Goal: Use online tool/utility: Utilize a website feature to perform a specific function

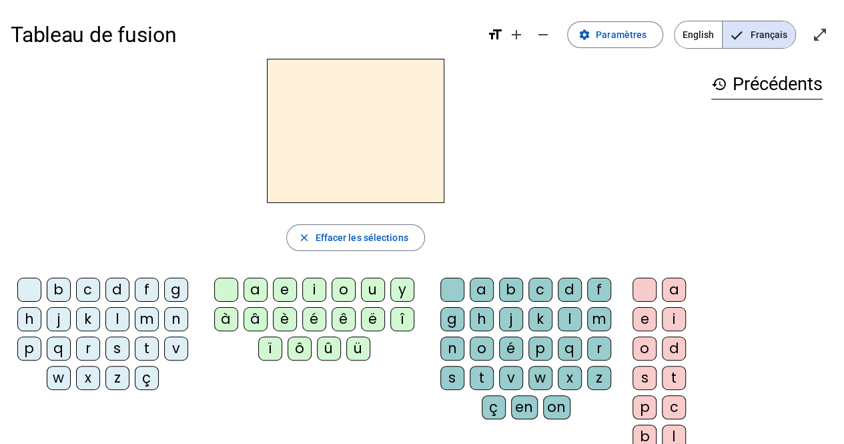
click at [0, 270] on div "Tableau de fusion format_size add remove settings Paramètres English Français o…" at bounding box center [422, 314] width 844 height 629
click at [149, 310] on div "m" at bounding box center [147, 319] width 24 height 24
click at [314, 282] on div "i" at bounding box center [314, 290] width 24 height 24
click at [578, 317] on div "l" at bounding box center [570, 319] width 24 height 24
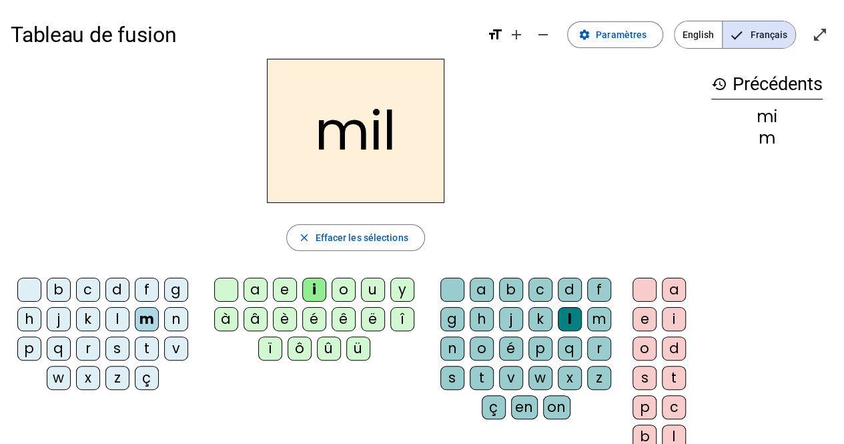
click at [122, 345] on div "s" at bounding box center [117, 348] width 24 height 24
click at [458, 286] on div at bounding box center [452, 290] width 24 height 24
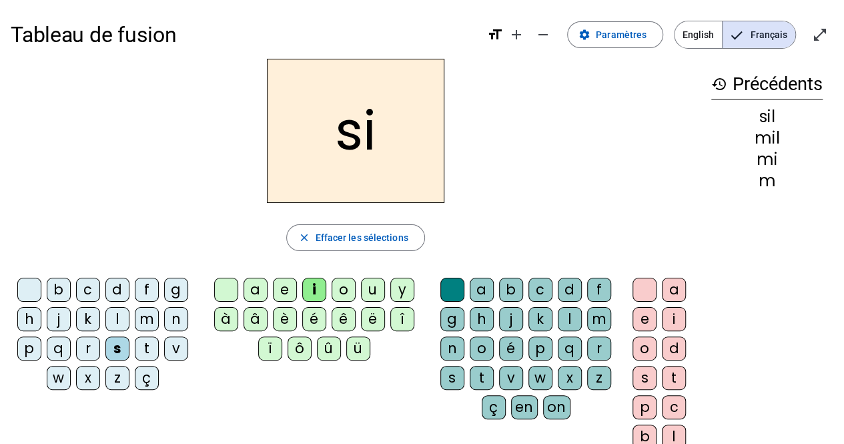
click at [167, 317] on div "n" at bounding box center [176, 319] width 24 height 24
click at [282, 285] on div "e" at bounding box center [285, 290] width 24 height 24
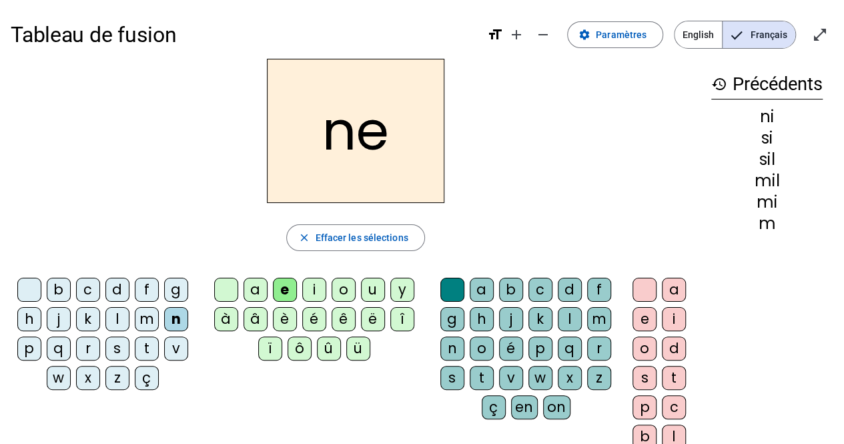
click at [125, 314] on div "l" at bounding box center [117, 319] width 24 height 24
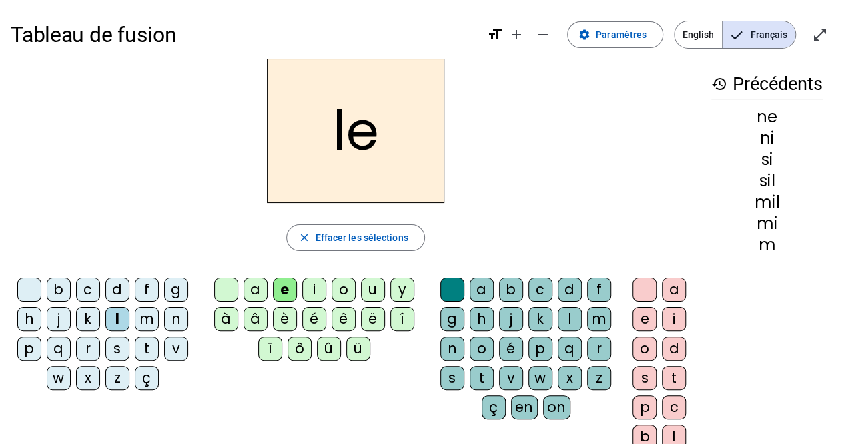
click at [120, 289] on div "d" at bounding box center [117, 290] width 24 height 24
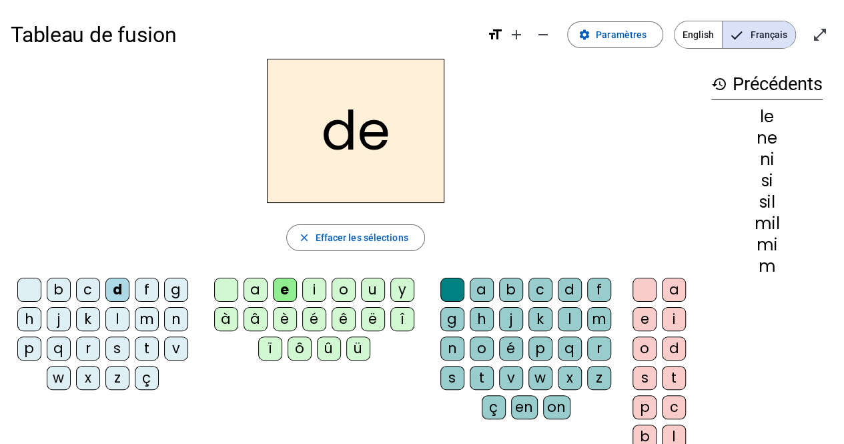
click at [115, 338] on div "s" at bounding box center [117, 348] width 24 height 24
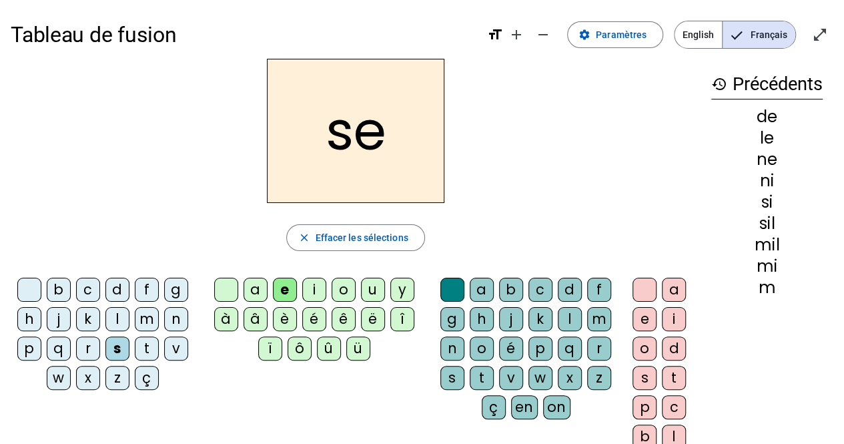
click at [155, 340] on div "t" at bounding box center [147, 348] width 24 height 24
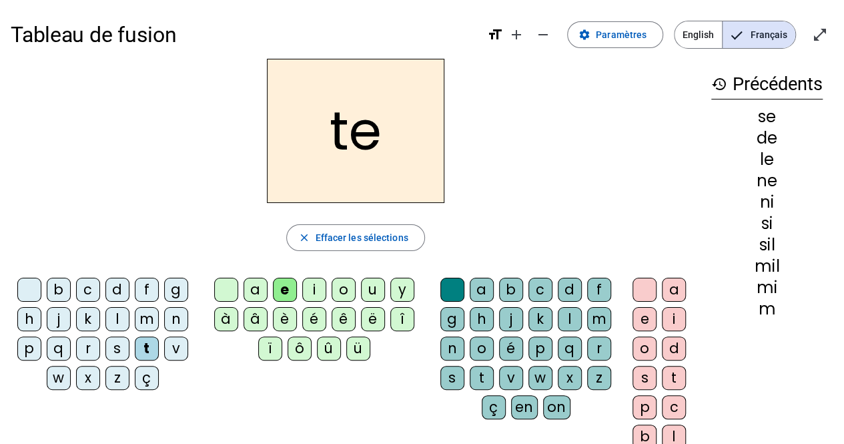
click at [244, 284] on div "a" at bounding box center [256, 290] width 24 height 24
click at [111, 320] on div "l" at bounding box center [117, 319] width 24 height 24
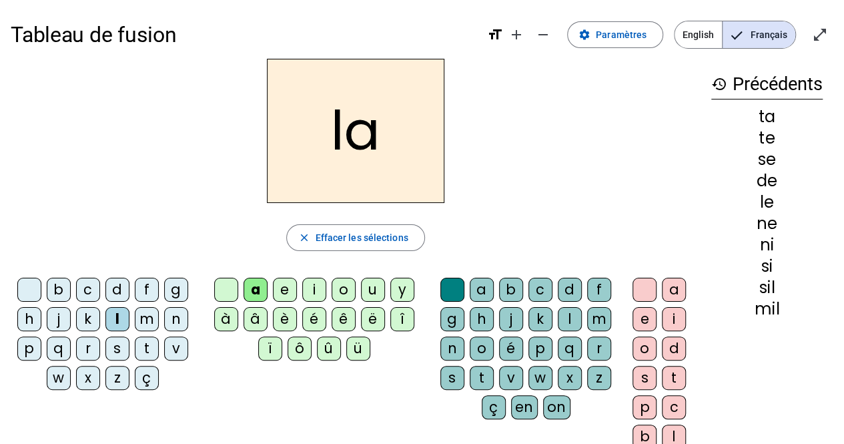
click at [147, 310] on div "m" at bounding box center [147, 319] width 24 height 24
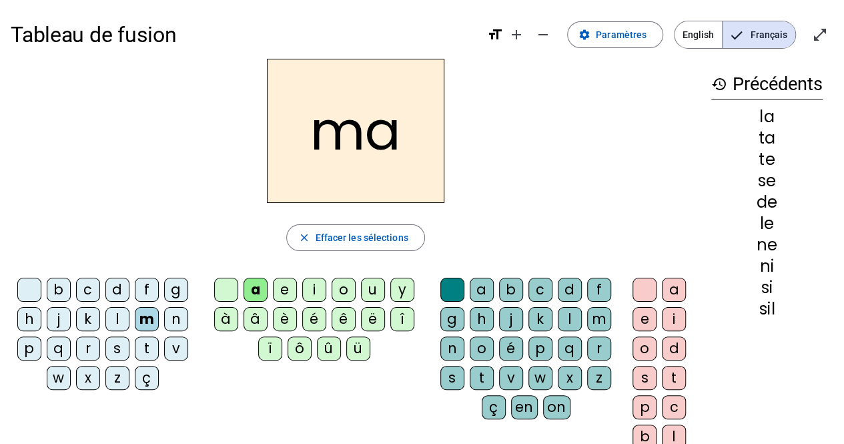
click at [119, 342] on div "s" at bounding box center [117, 348] width 24 height 24
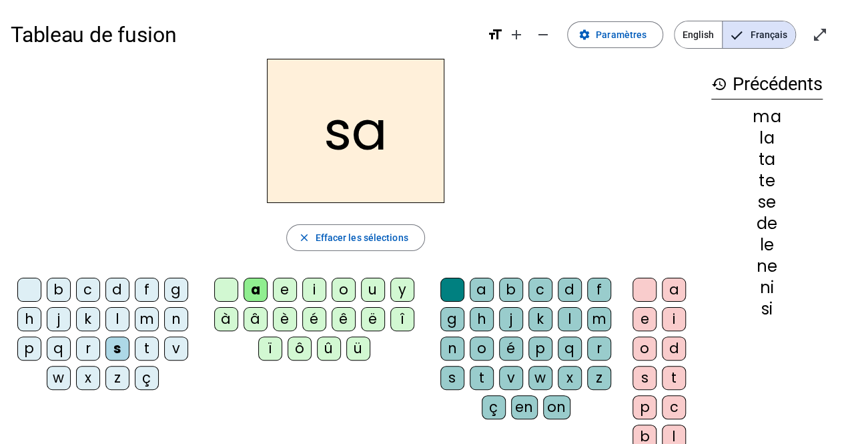
click at [373, 290] on div "u" at bounding box center [373, 290] width 24 height 24
click at [114, 295] on div "d" at bounding box center [117, 290] width 24 height 24
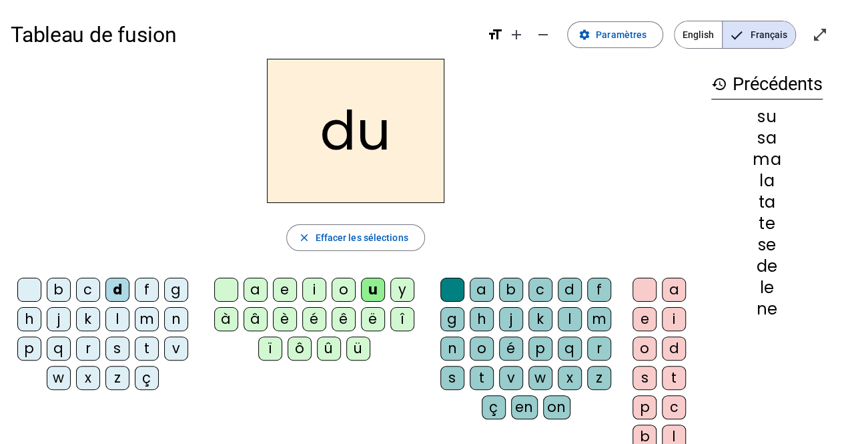
click at [145, 345] on div "t" at bounding box center [147, 348] width 24 height 24
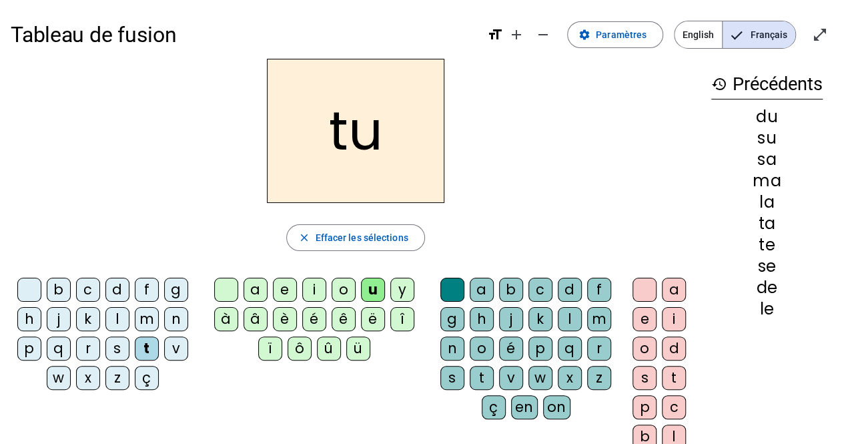
click at [113, 314] on div "l" at bounding box center [117, 319] width 24 height 24
click at [57, 282] on div "b" at bounding box center [59, 290] width 24 height 24
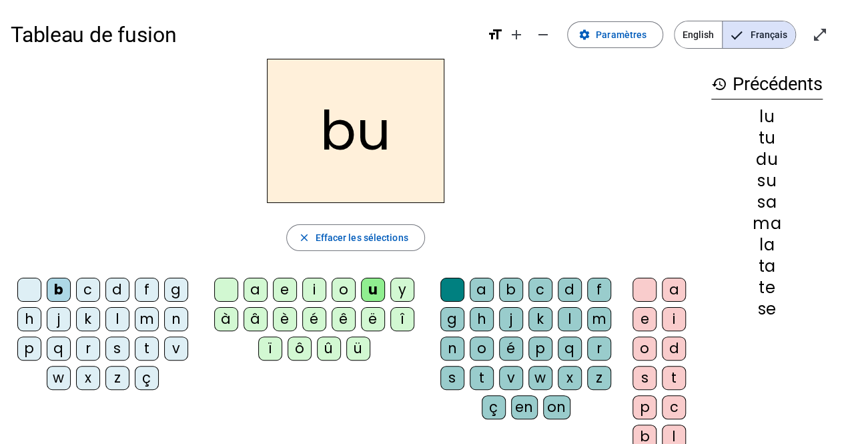
click at [486, 374] on div "t" at bounding box center [482, 378] width 24 height 24
